Goal: Find contact information: Find contact information

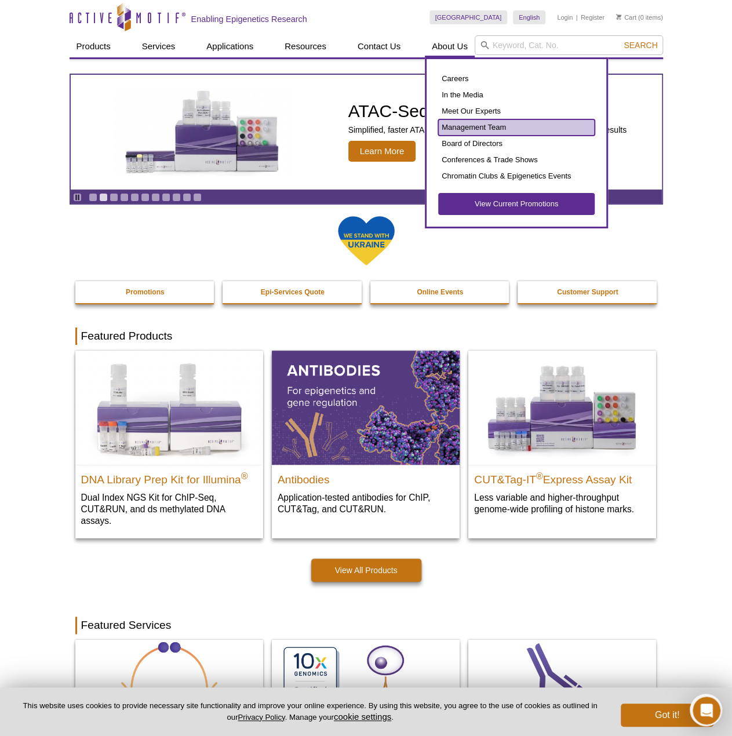
click at [481, 130] on link "Management Team" at bounding box center [516, 127] width 156 height 16
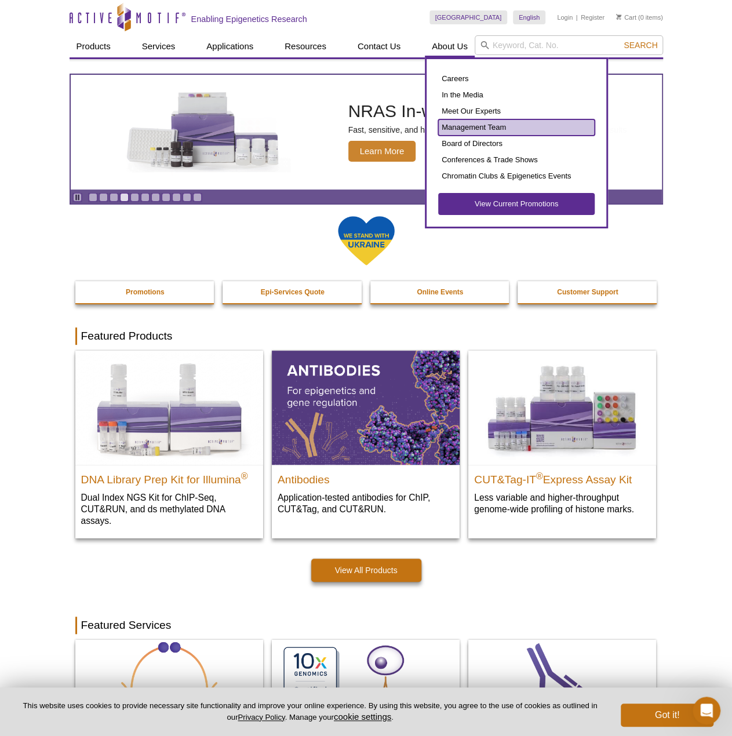
click at [471, 123] on link "Management Team" at bounding box center [516, 127] width 156 height 16
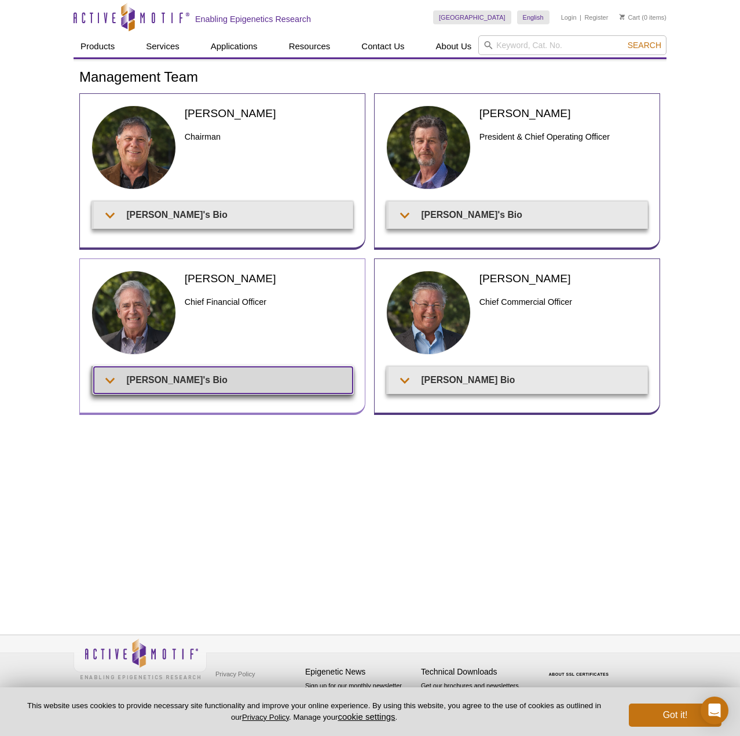
click at [170, 386] on summary "Patrick's Bio" at bounding box center [223, 380] width 259 height 26
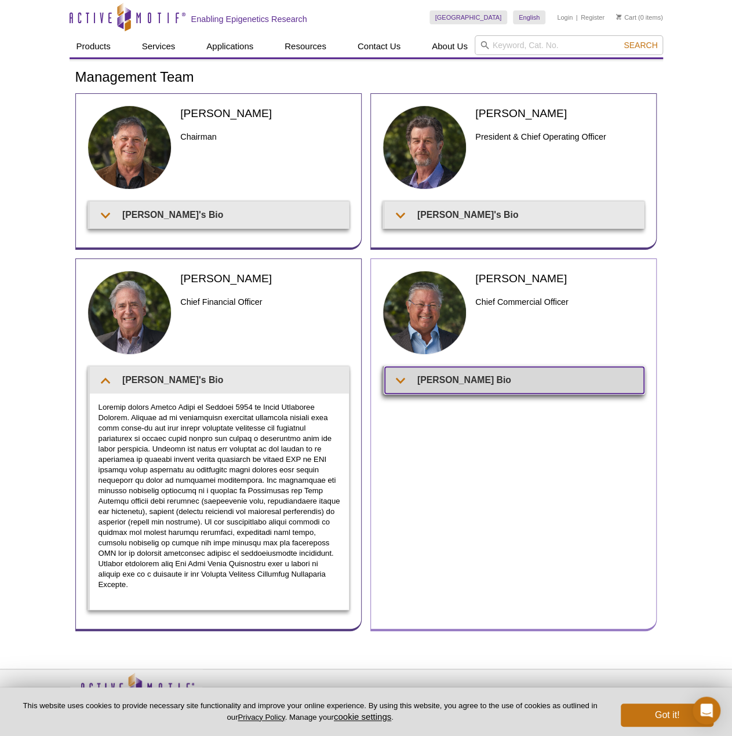
click at [404, 377] on summary "Fritz's Bio" at bounding box center [514, 380] width 259 height 26
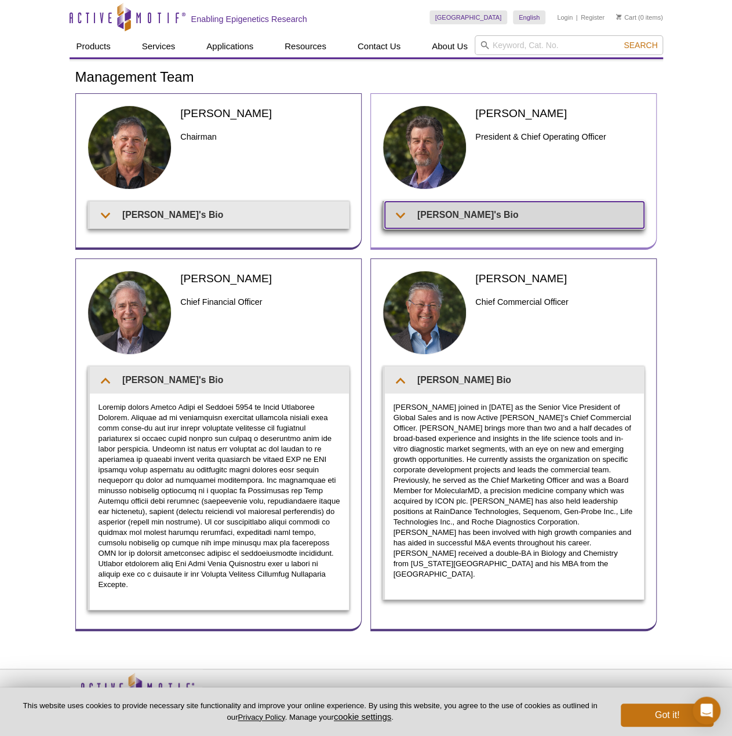
click at [433, 213] on summary "Ted's Bio" at bounding box center [514, 215] width 259 height 26
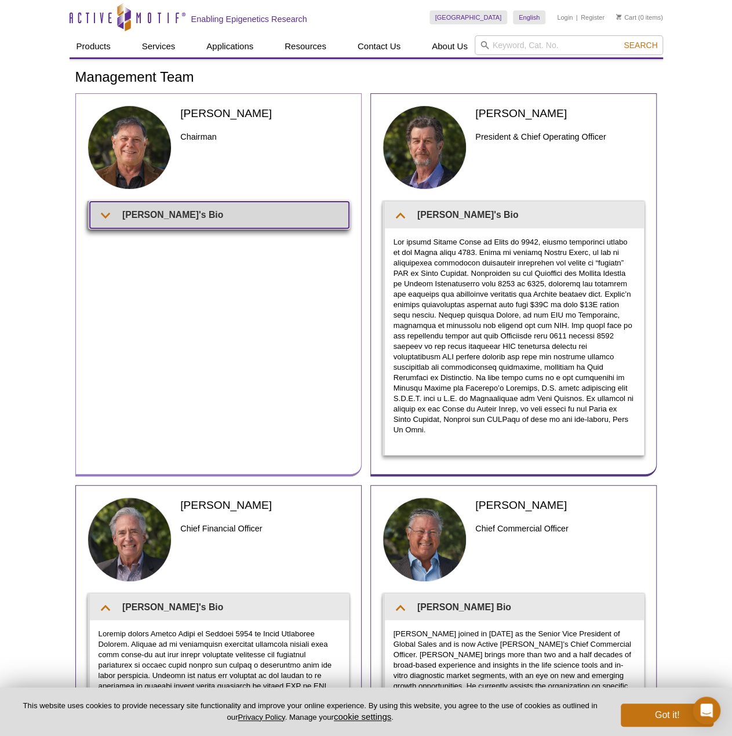
click at [247, 209] on summary "Joe's Bio" at bounding box center [219, 215] width 259 height 26
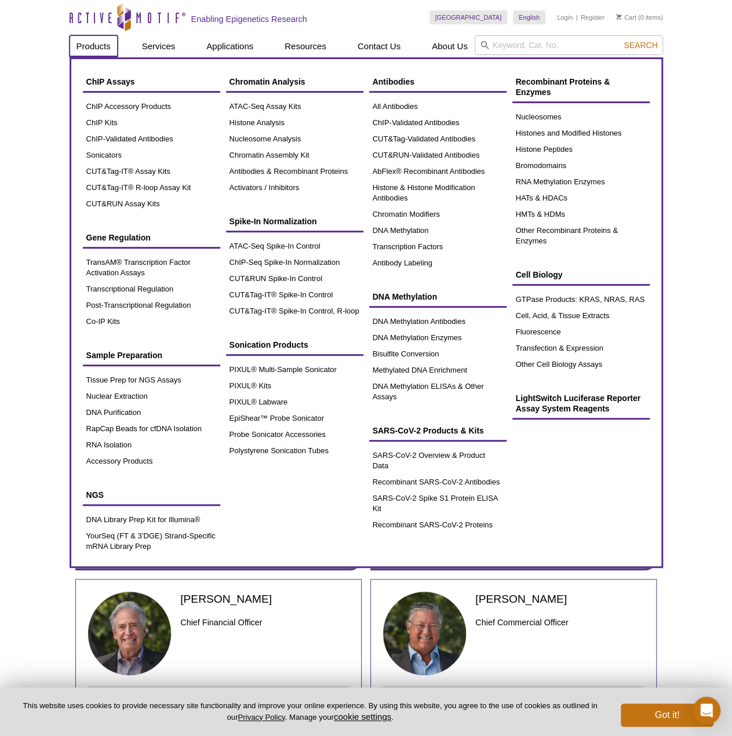
click at [98, 49] on link "Products" at bounding box center [94, 46] width 48 height 22
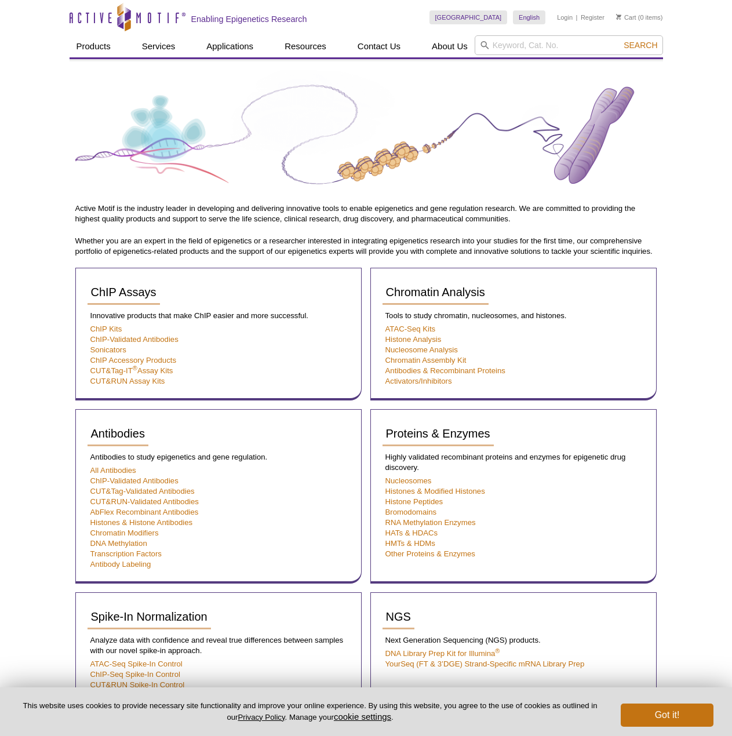
click at [105, 18] on icon "Active Motif Logo" at bounding box center [128, 17] width 116 height 28
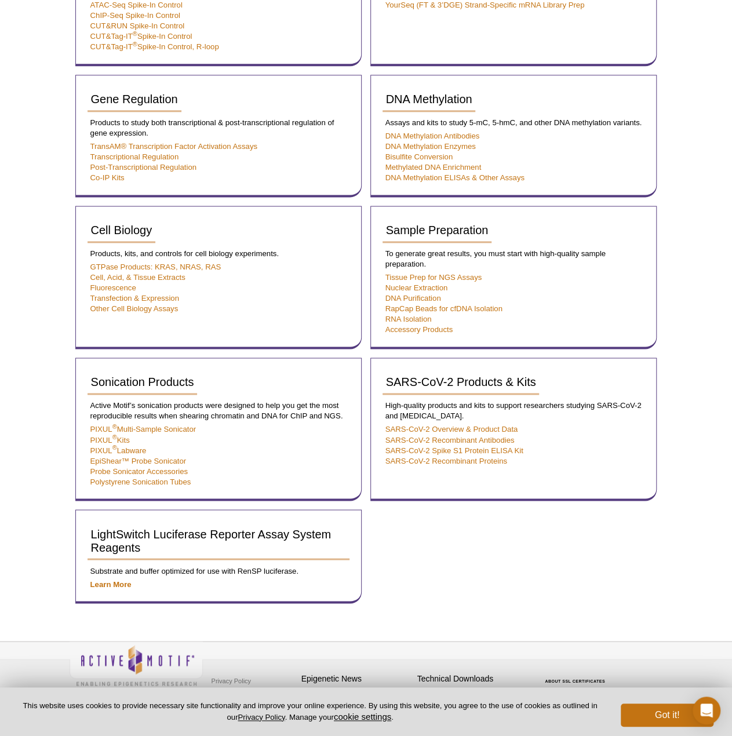
scroll to position [665, 0]
